Goal: Information Seeking & Learning: Learn about a topic

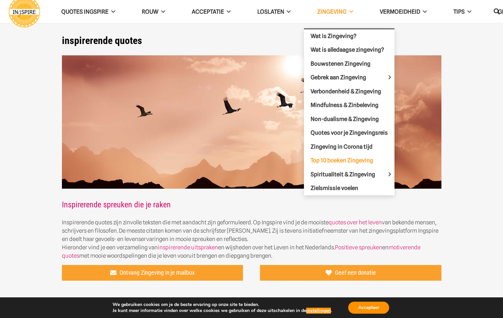
click at [336, 162] on span "Top 10 boeken Zingeving" at bounding box center [342, 160] width 63 height 7
